Goal: Find specific page/section: Find specific page/section

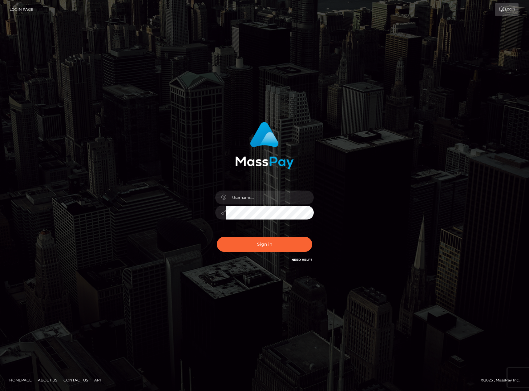
type input "karl.cope"
click at [249, 242] on button "Sign in" at bounding box center [265, 244] width 96 height 15
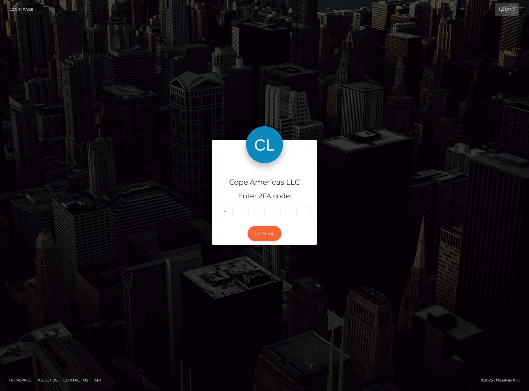
type input "1"
type input "8"
type input "5"
type input "8"
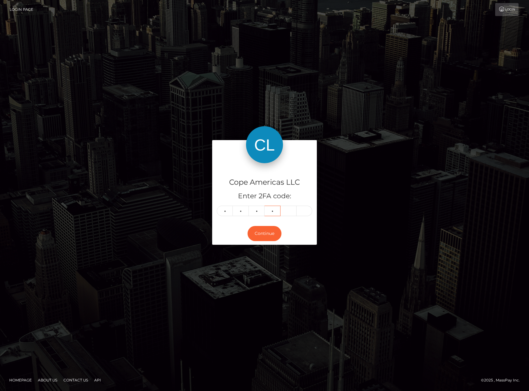
type input "5"
type input "7"
type input "1"
type input "8"
type input "7"
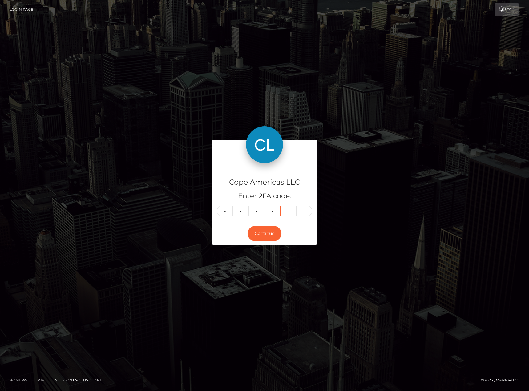
type input "8"
type input "5"
type input "7"
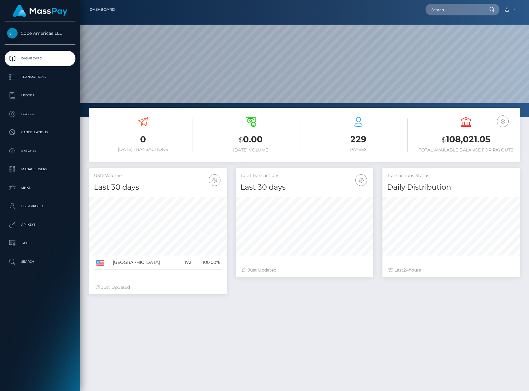
scroll to position [109, 137]
click at [45, 97] on p "Ledger" at bounding box center [40, 95] width 66 height 9
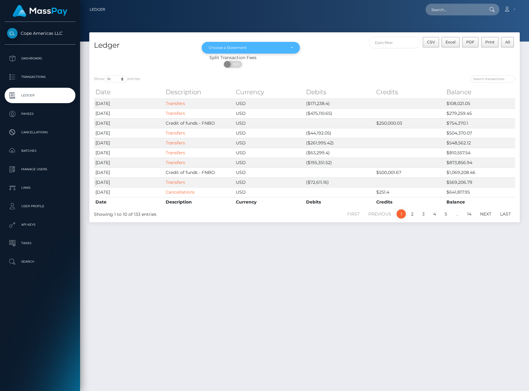
click at [272, 43] on div "Choose a Statement" at bounding box center [251, 48] width 99 height 12
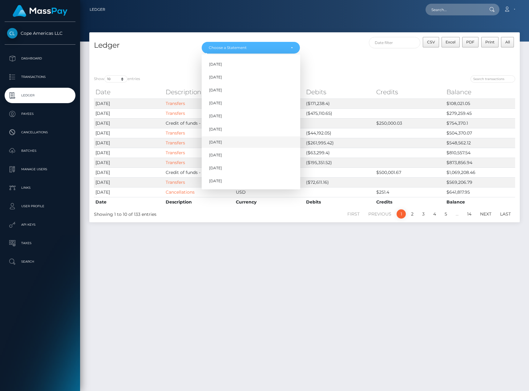
click at [242, 139] on link "Jun 2025" at bounding box center [251, 141] width 99 height 11
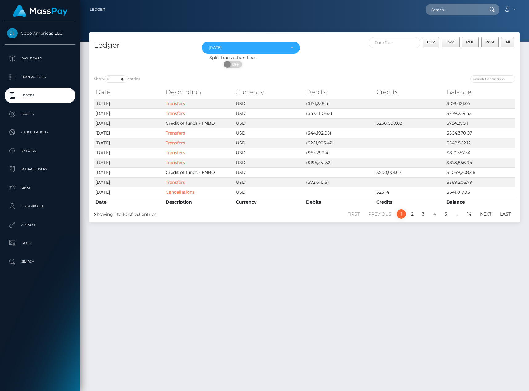
drag, startPoint x: 320, startPoint y: 308, endPoint x: 341, endPoint y: 225, distance: 85.6
click at [320, 308] on div "Ledger Dec 2024 Jan 2025 Feb 2025 Mar 2025 Apr 2025 May 2025 Jun 2025 Jul 2025 …" at bounding box center [304, 208] width 449 height 353
click at [252, 48] on div "Jun 2025" at bounding box center [247, 47] width 77 height 5
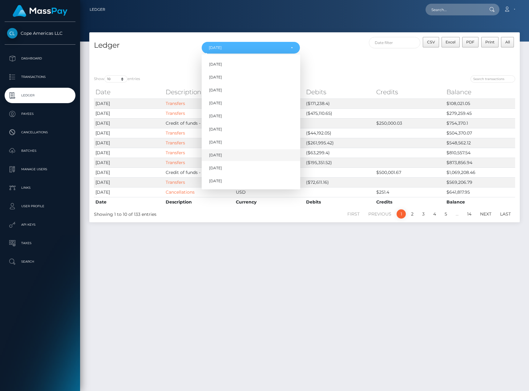
click at [237, 152] on link "Jul 2025" at bounding box center [251, 155] width 99 height 11
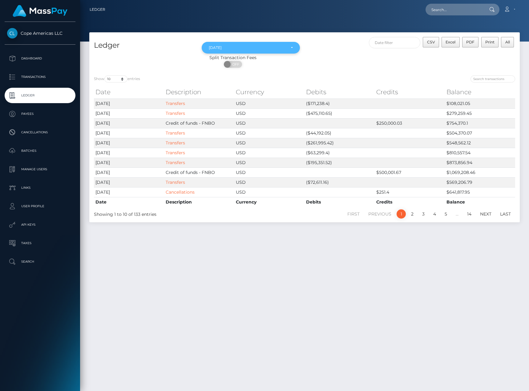
click at [273, 53] on div "Jul 2025" at bounding box center [251, 48] width 99 height 12
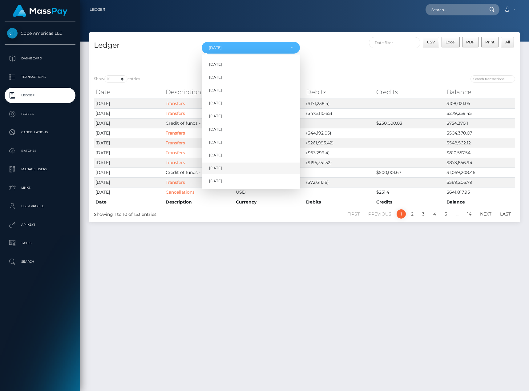
click at [229, 165] on link "Aug 2025" at bounding box center [251, 168] width 99 height 11
select select "Aug 2025"
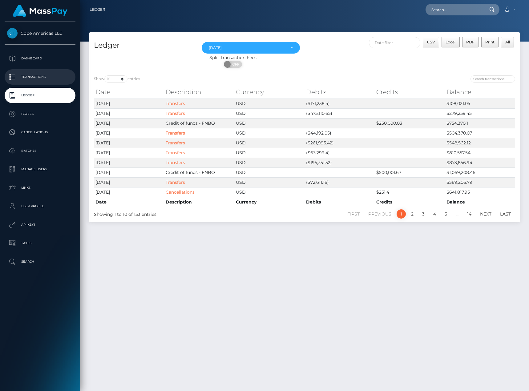
click at [34, 73] on p "Transactions" at bounding box center [40, 76] width 66 height 9
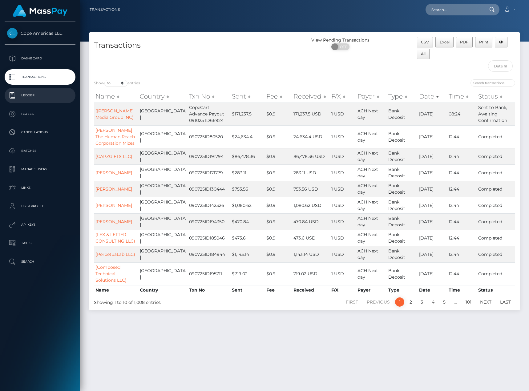
click at [39, 97] on p "Ledger" at bounding box center [40, 95] width 66 height 9
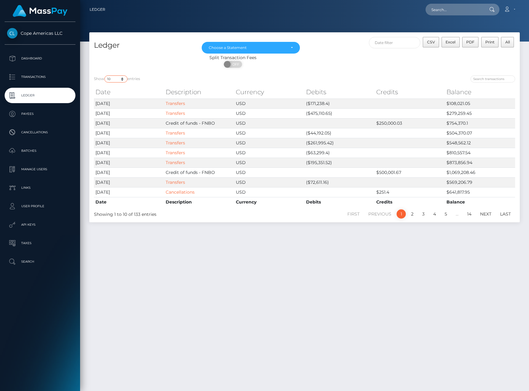
click at [121, 79] on select "10 25 50 100 250" at bounding box center [115, 78] width 23 height 7
select select "50"
click at [105, 75] on select "10 25 50 100 250" at bounding box center [115, 78] width 23 height 7
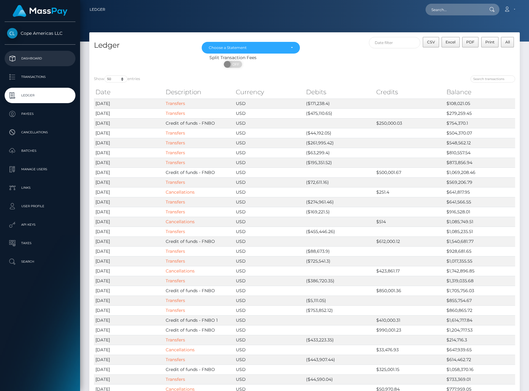
click at [55, 56] on p "Dashboard" at bounding box center [40, 58] width 66 height 9
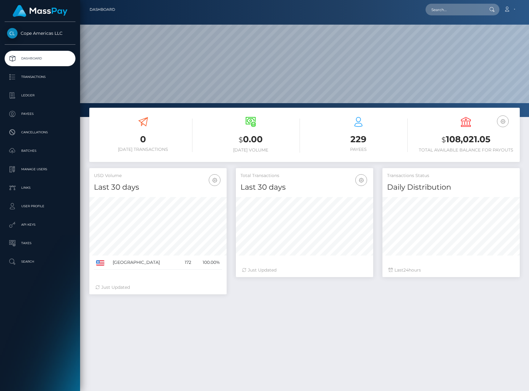
scroll to position [109, 137]
click at [44, 133] on p "Cancellations" at bounding box center [40, 132] width 66 height 9
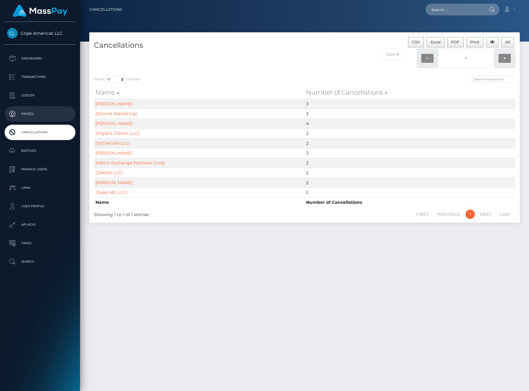
click at [44, 110] on p "Payees" at bounding box center [40, 113] width 66 height 9
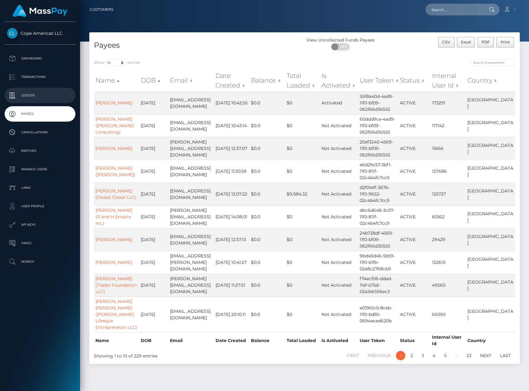
click at [55, 96] on p "Ledger" at bounding box center [40, 95] width 66 height 9
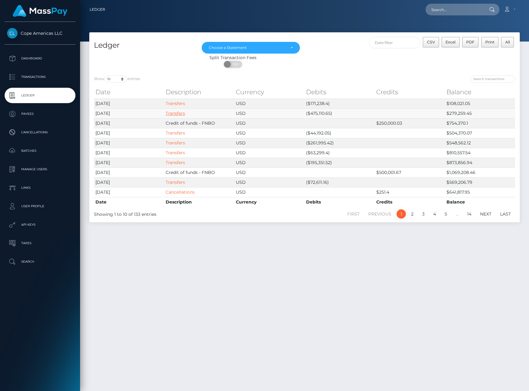
click at [173, 114] on link "Transfers" at bounding box center [175, 114] width 19 height 6
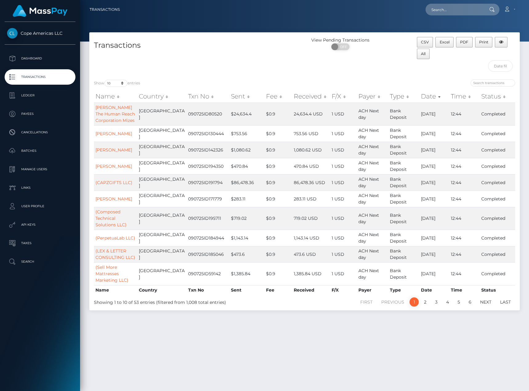
click at [224, 332] on div "Transactions View Pending Transactions ON OFF CSV Excel PDF Print All Show 10 2…" at bounding box center [304, 208] width 449 height 353
click at [114, 83] on select "10 25 50 100 250 500 1,000 3,500" at bounding box center [115, 83] width 23 height 7
select select "1000"
click at [105, 80] on select "10 25 50 100 250 500 1,000 3,500" at bounding box center [115, 83] width 23 height 7
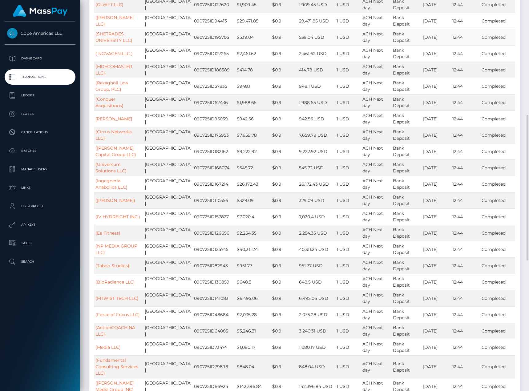
scroll to position [463, 0]
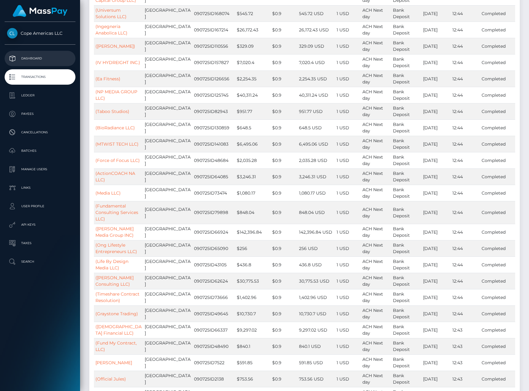
click at [28, 58] on p "Dashboard" at bounding box center [40, 58] width 66 height 9
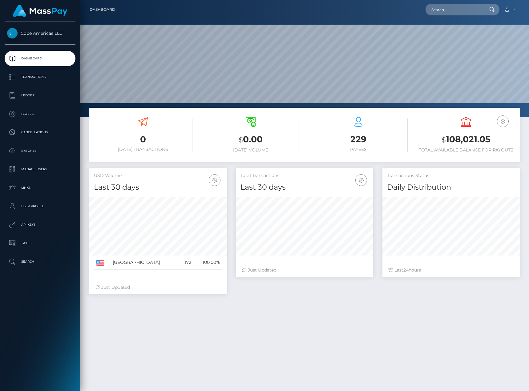
scroll to position [109, 137]
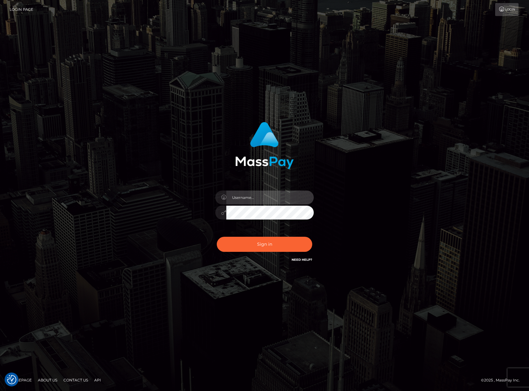
type input "[PERSON_NAME].[PERSON_NAME]"
click at [264, 243] on button "Sign in" at bounding box center [265, 244] width 96 height 15
click at [236, 242] on button "Sign in" at bounding box center [265, 244] width 96 height 15
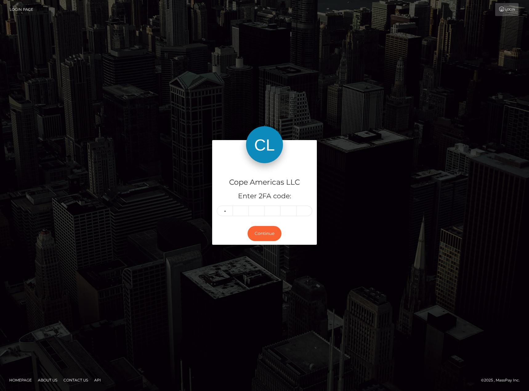
type input "1"
type input "0"
type input "3"
type input "5"
type input "8"
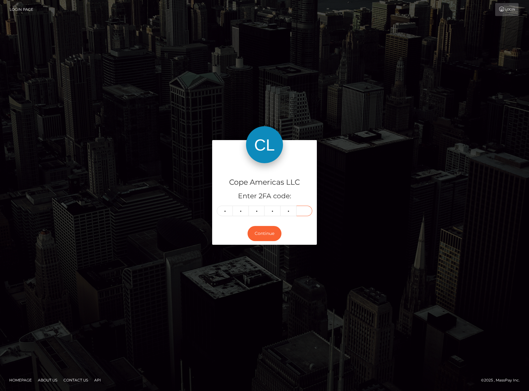
type input "8"
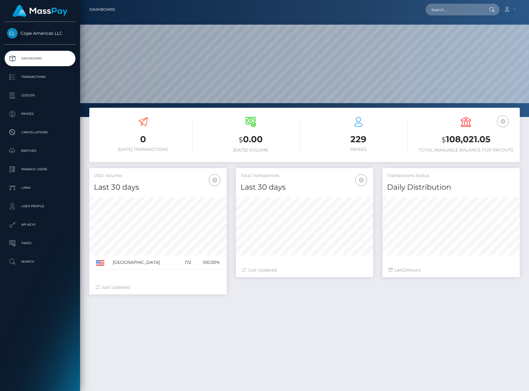
scroll to position [109, 137]
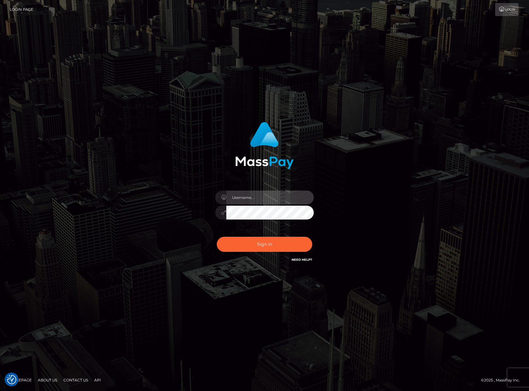
type input "karl.cope"
